Goal: Transaction & Acquisition: Purchase product/service

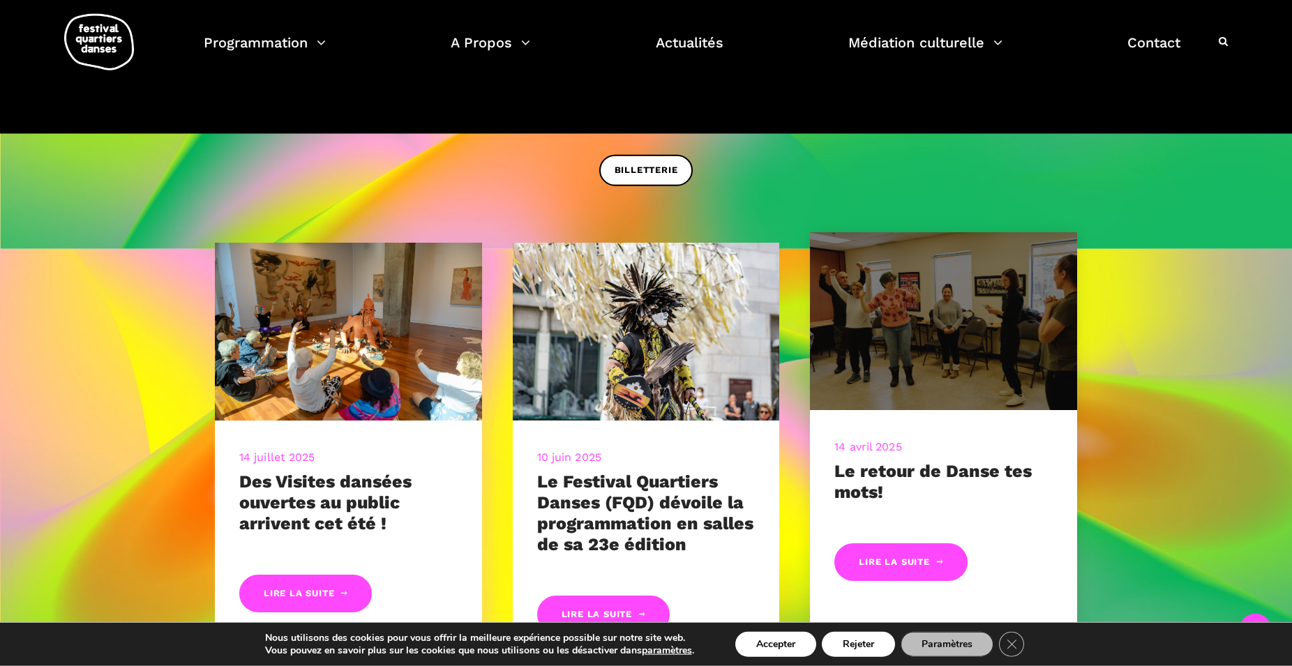
scroll to position [712, 0]
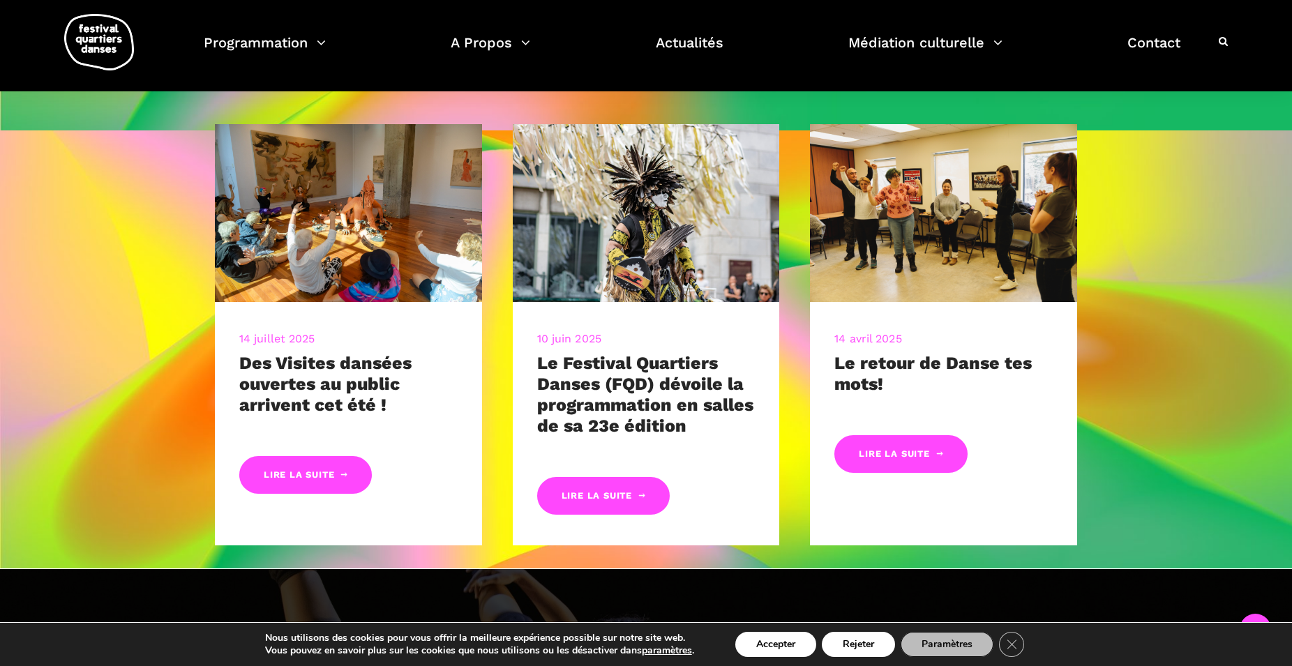
click at [1152, 79] on div "Programmation Billetterie 2025 Programmation Gratuite Calendrier du Festival Le…" at bounding box center [645, 45] width 1271 height 91
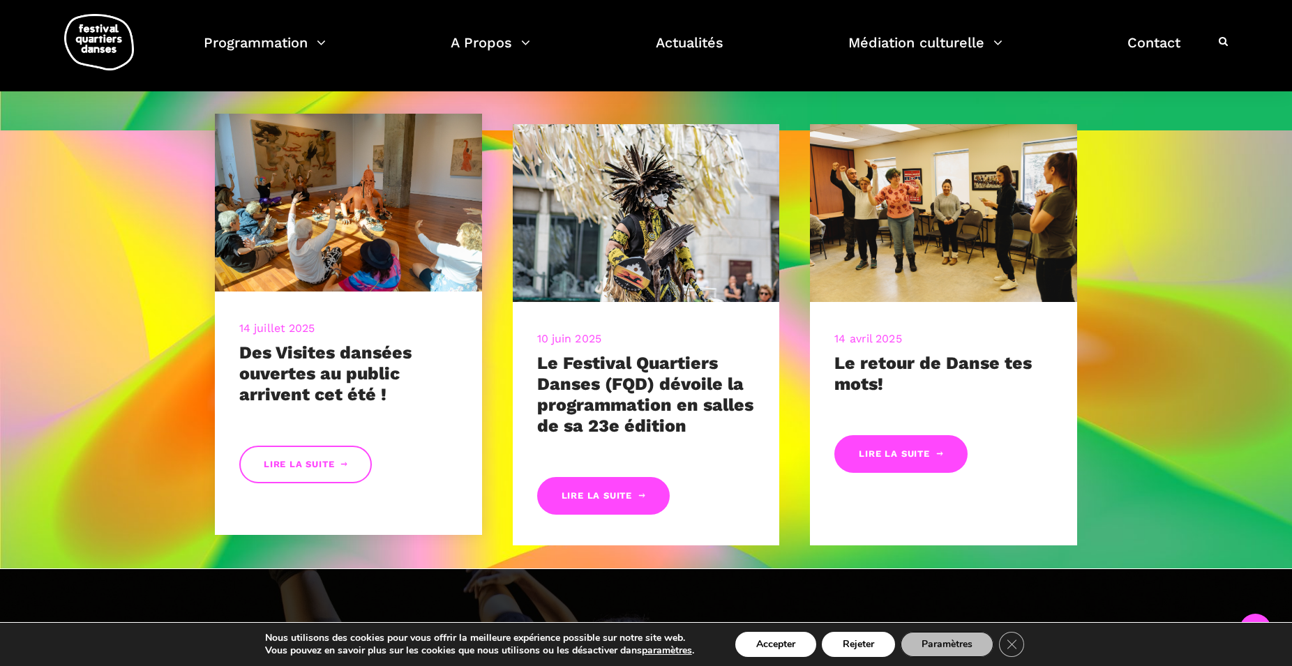
click at [322, 465] on link "Lire la suite" at bounding box center [305, 465] width 133 height 38
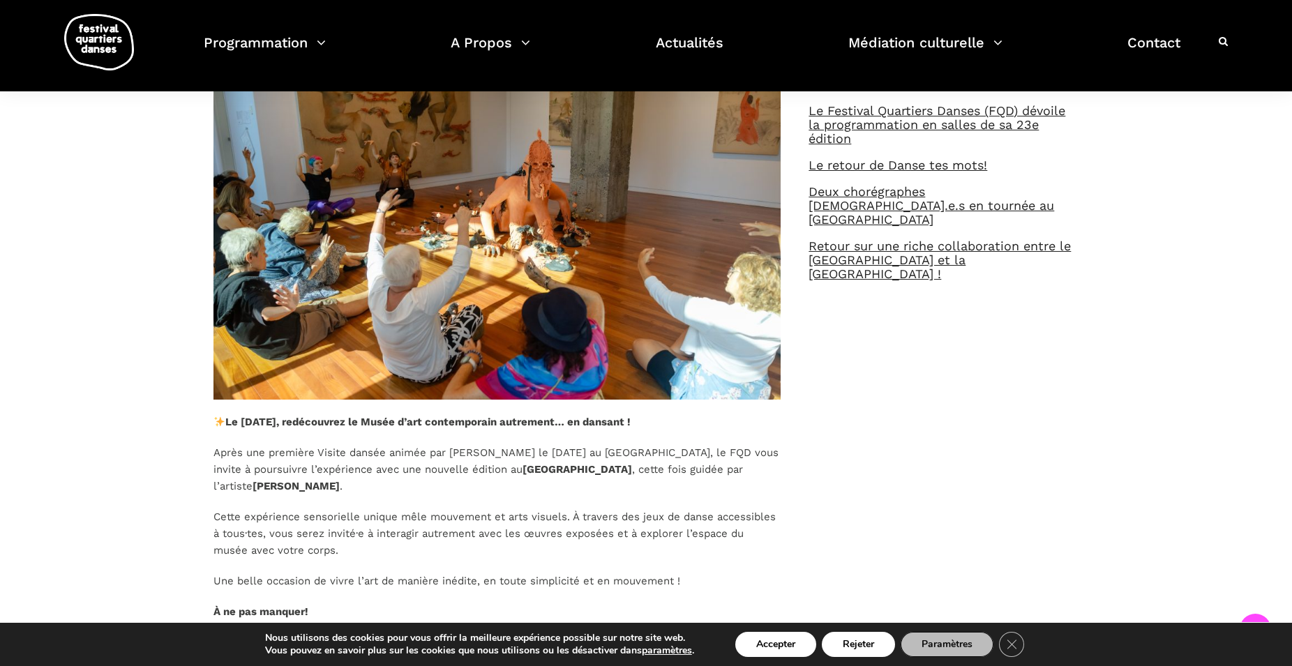
scroll to position [214, 0]
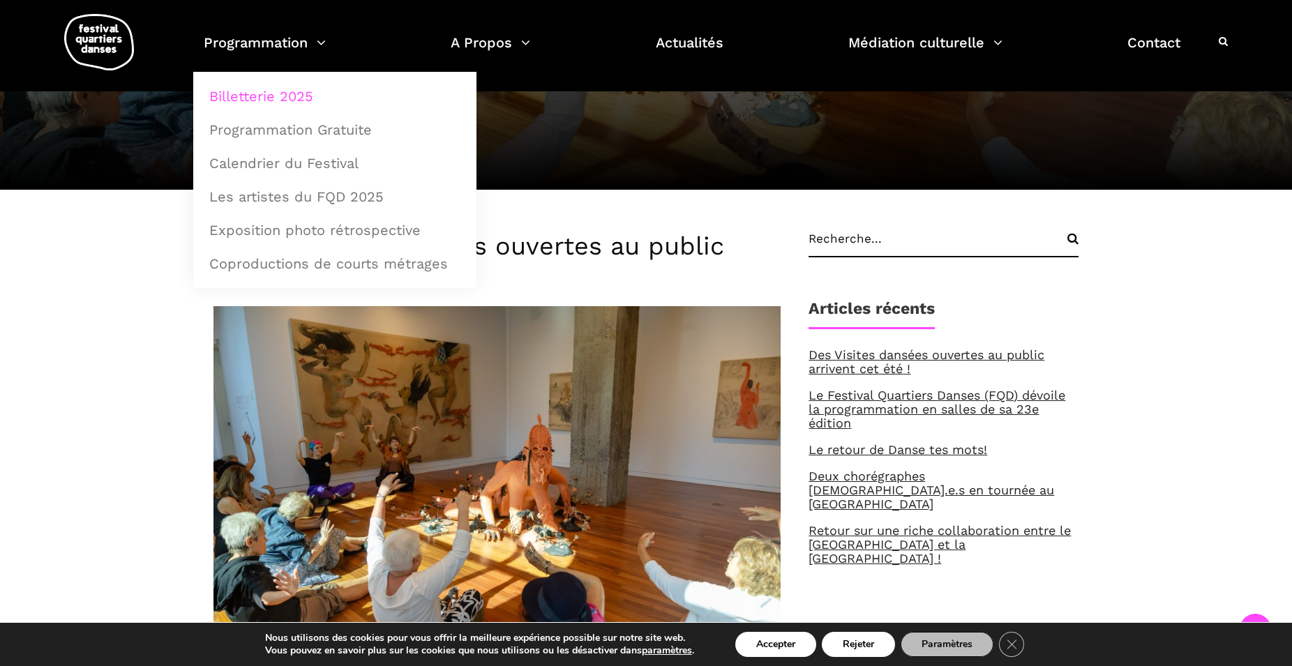
click at [278, 99] on link "Billetterie 2025" at bounding box center [335, 96] width 268 height 32
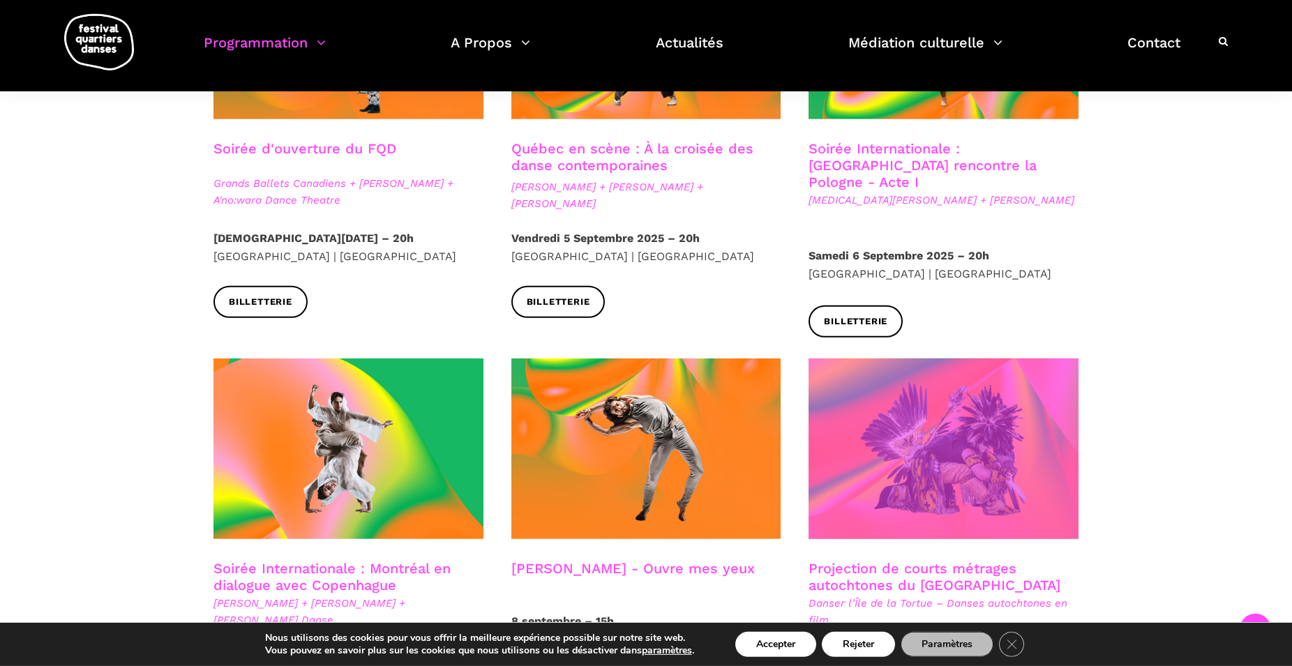
scroll to position [641, 0]
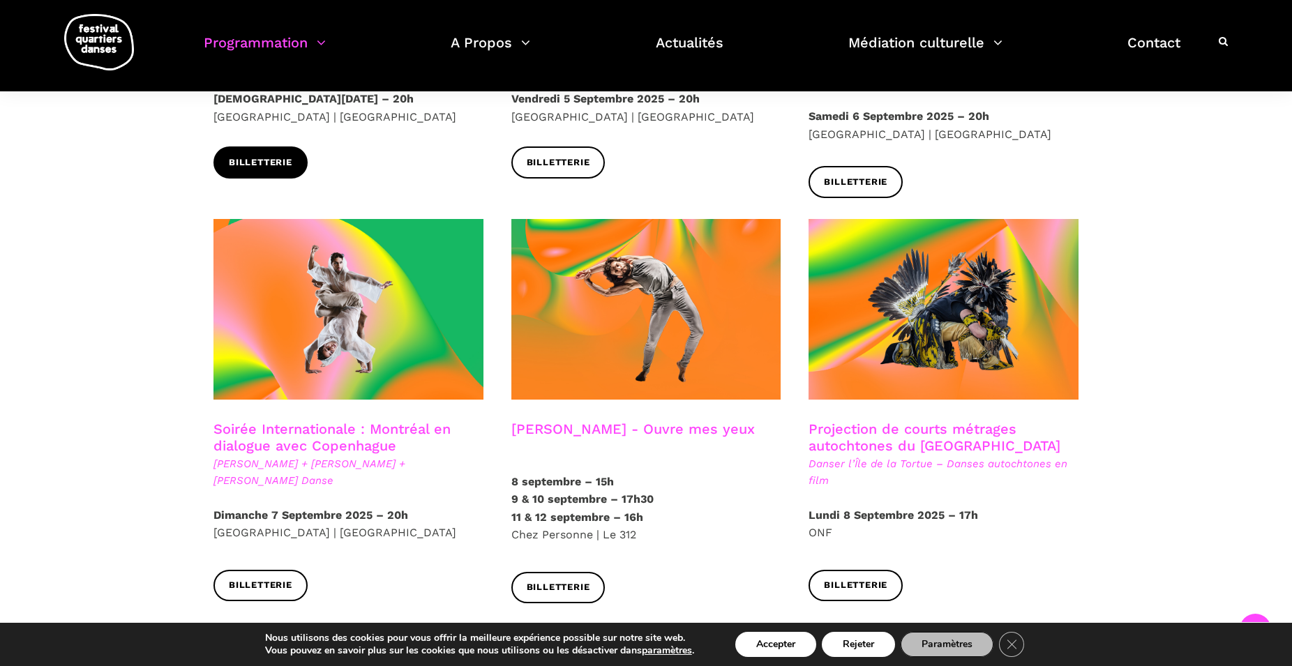
click at [274, 161] on span "Billetterie" at bounding box center [260, 163] width 63 height 15
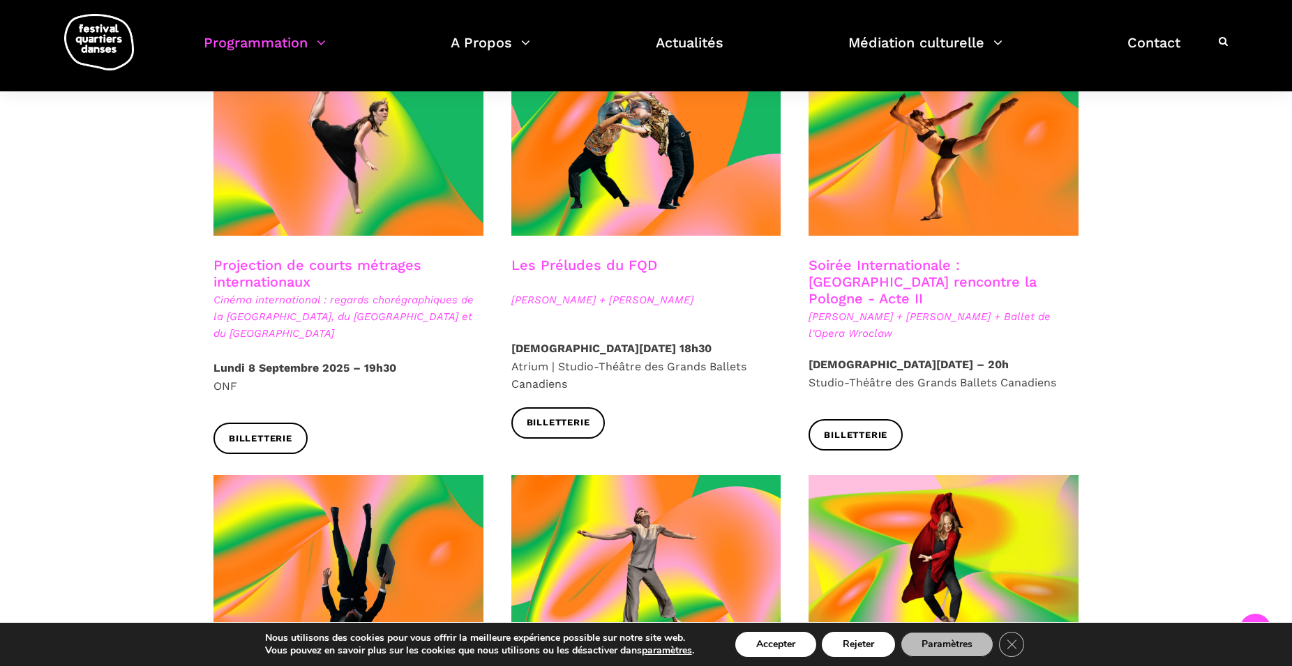
scroll to position [1423, 0]
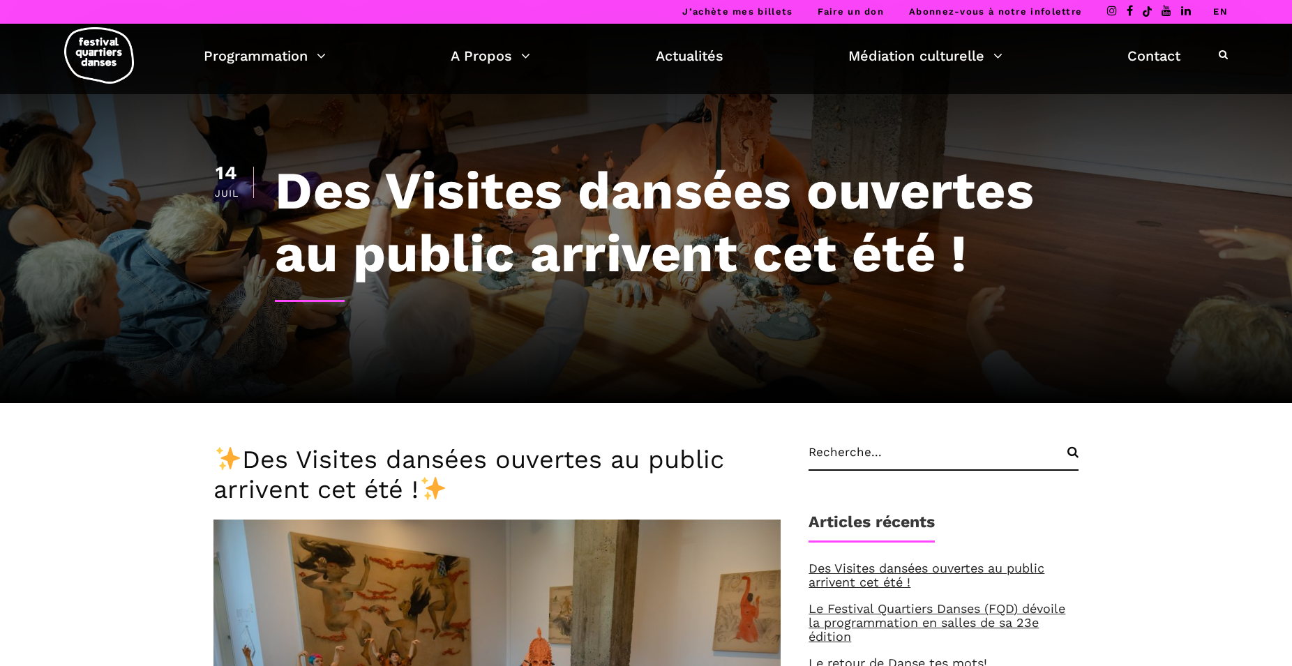
scroll to position [214, 0]
